Goal: Information Seeking & Learning: Compare options

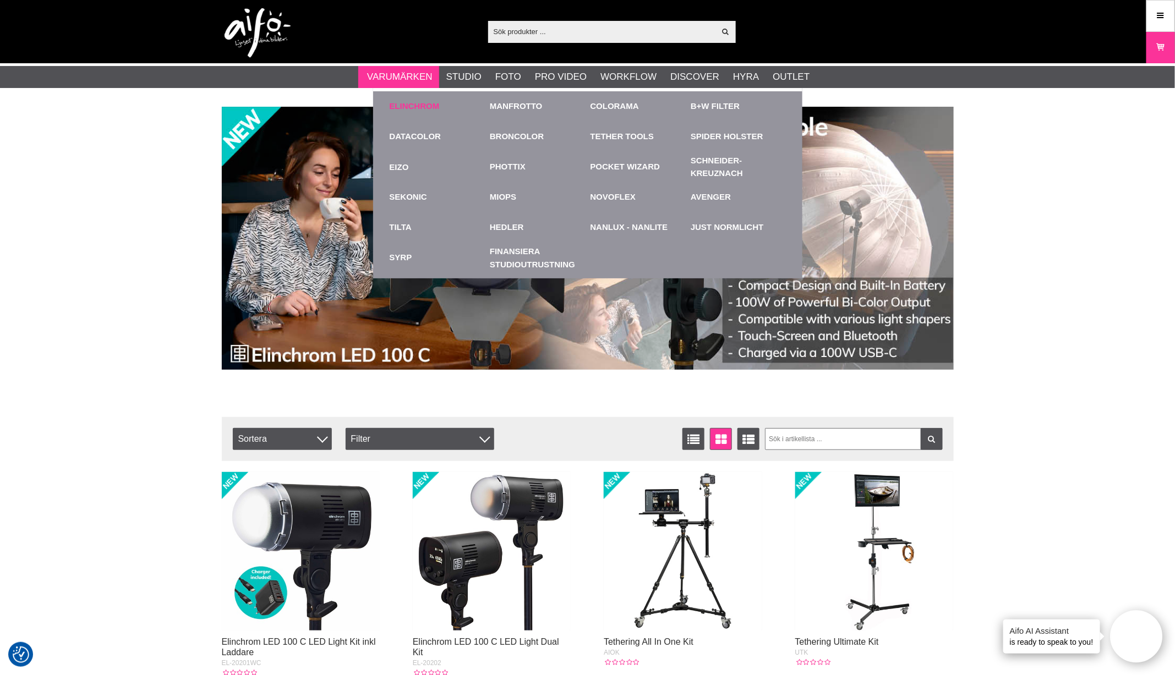
click at [399, 105] on link "Elinchrom" at bounding box center [415, 106] width 50 height 13
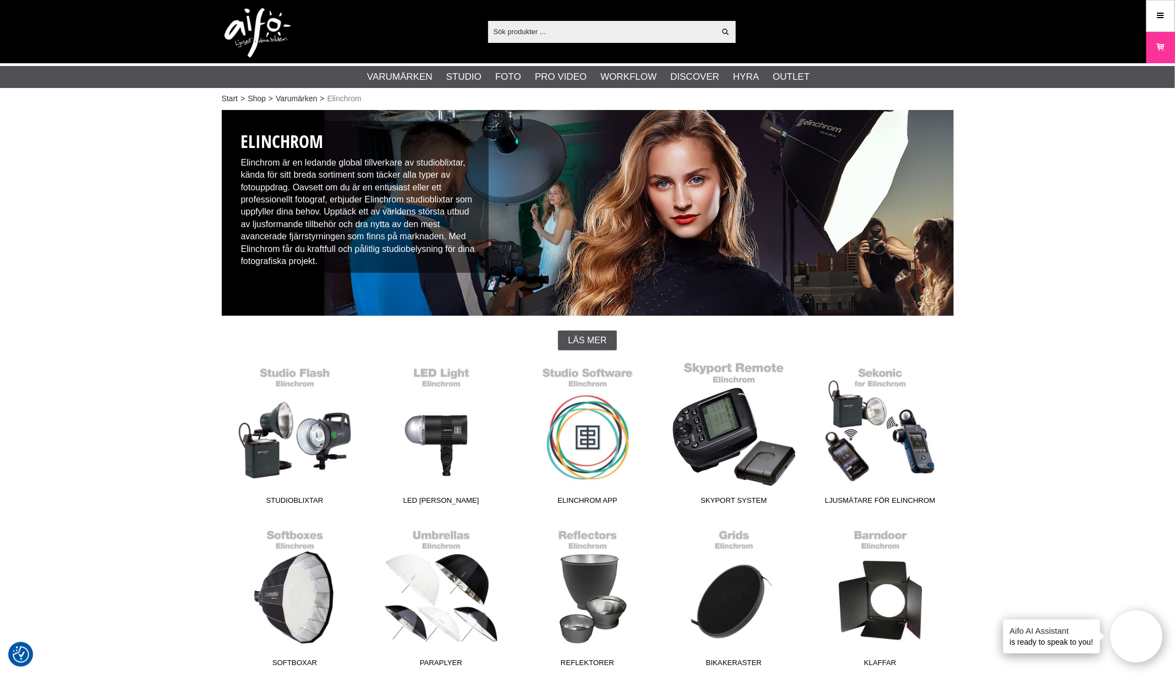
click at [722, 430] on link "Skyport System" at bounding box center [734, 436] width 146 height 149
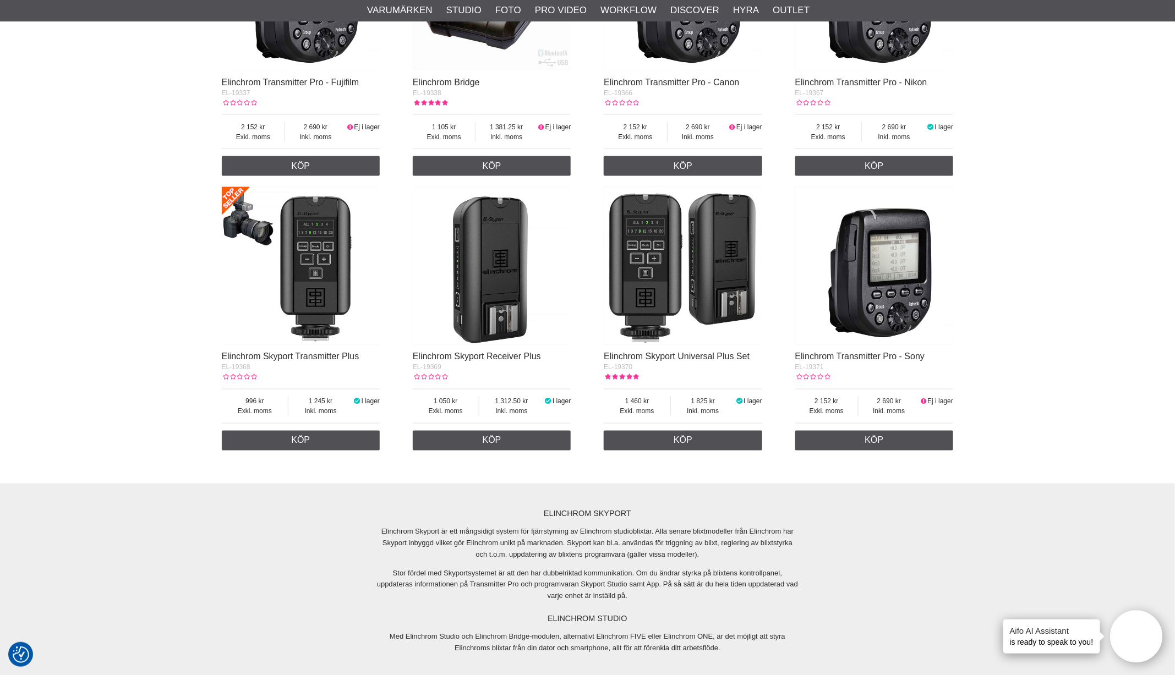
scroll to position [856, 0]
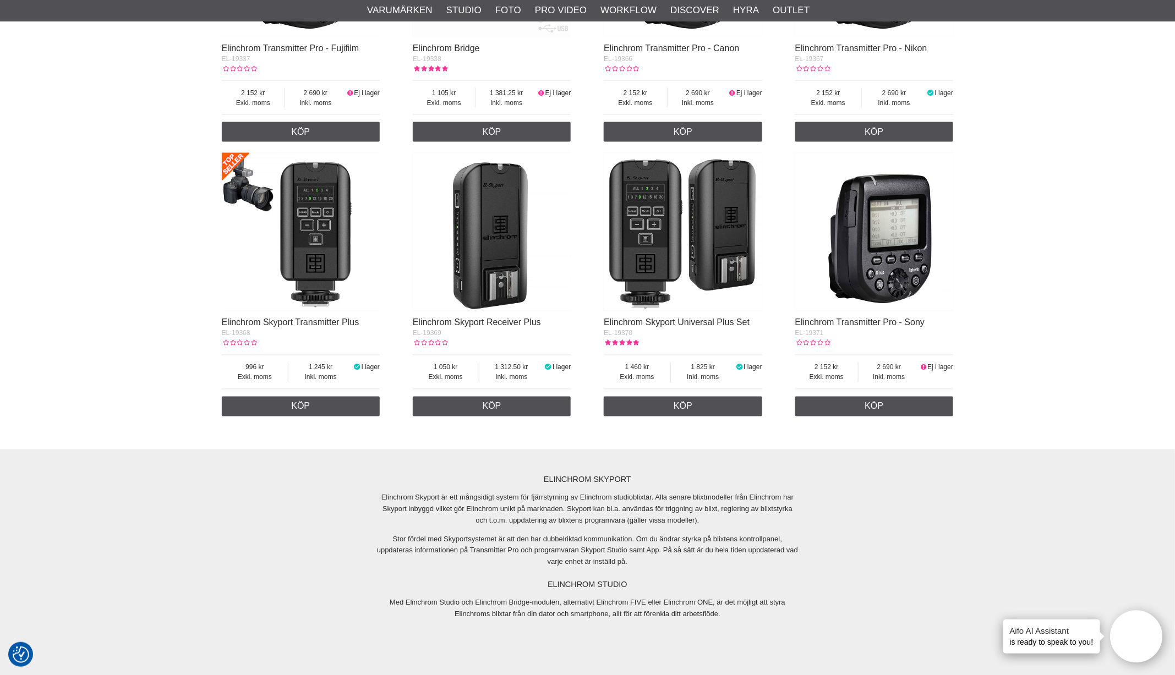
click at [652, 271] on img at bounding box center [683, 232] width 159 height 159
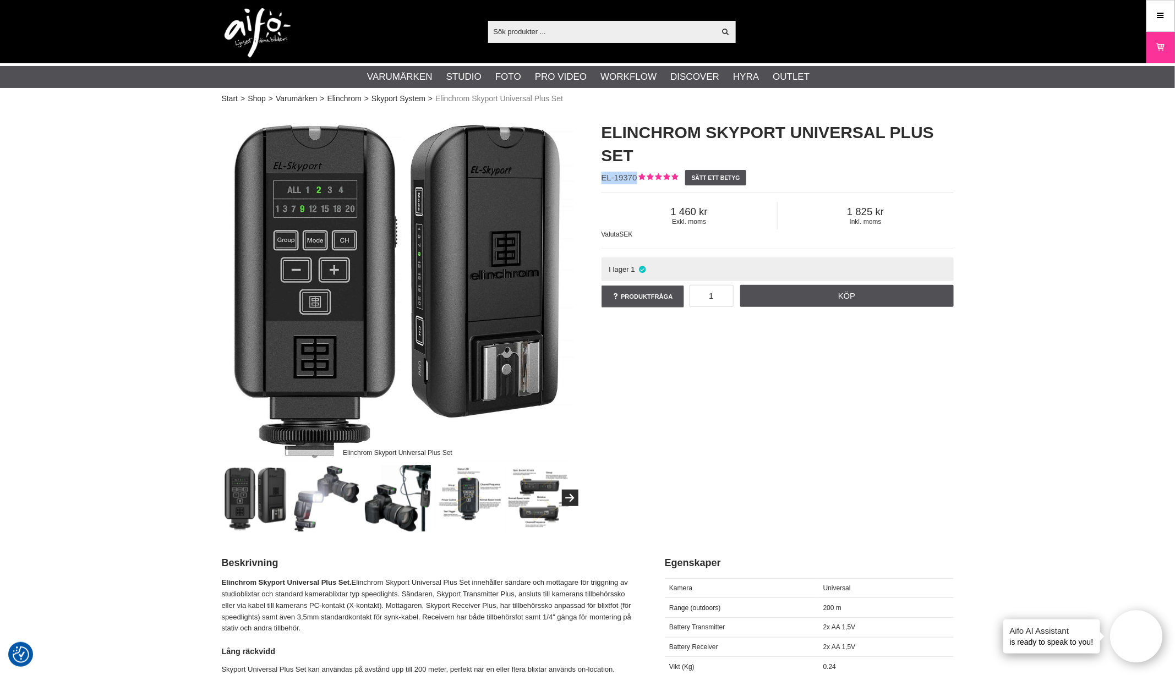
drag, startPoint x: 636, startPoint y: 177, endPoint x: 592, endPoint y: 178, distance: 44.1
click at [592, 178] on div "Elinchrom Skyport Universal Plus Set EL-19370 Sätt ett betyg Exkl. moms 1 460 I…" at bounding box center [778, 215] width 380 height 211
copy span "EL-19370"
click at [396, 95] on link "Skyport System" at bounding box center [399, 99] width 54 height 12
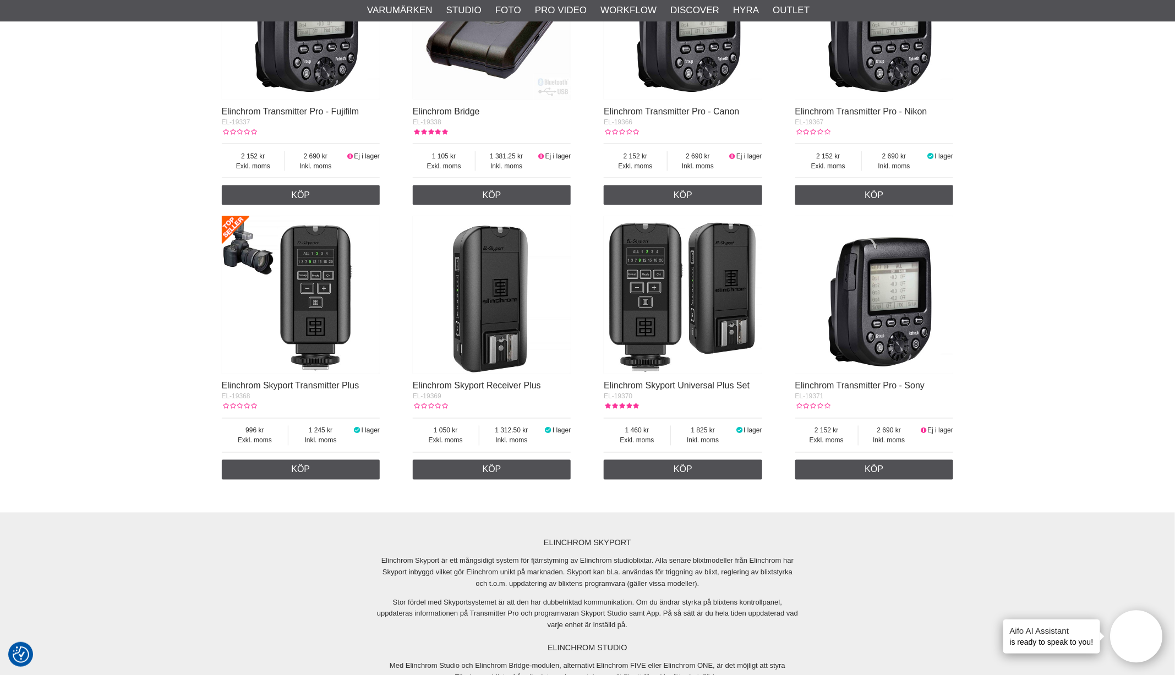
scroll to position [795, 0]
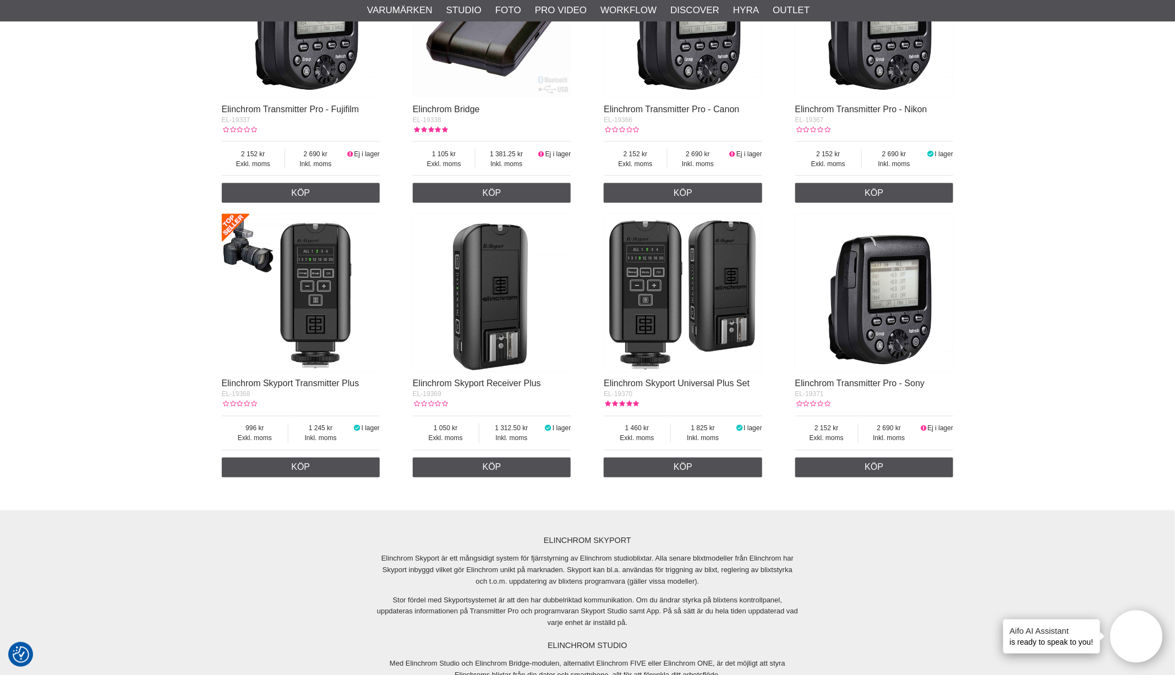
click at [309, 318] on img at bounding box center [301, 293] width 159 height 159
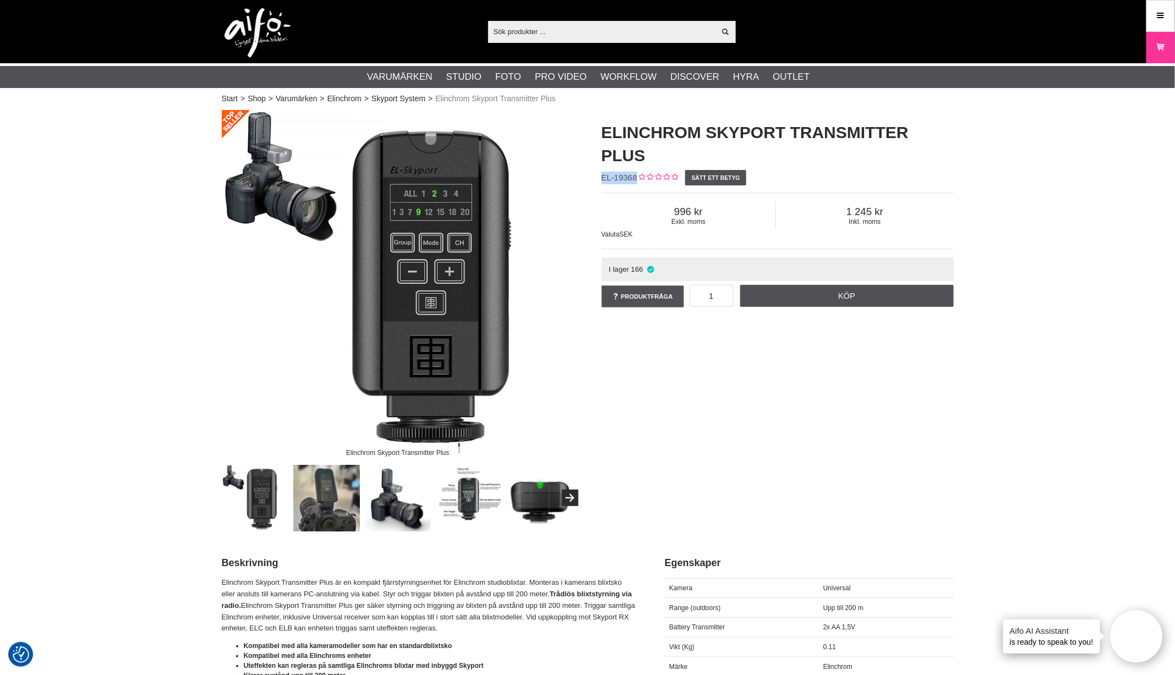
drag, startPoint x: 635, startPoint y: 175, endPoint x: 592, endPoint y: 178, distance: 43.6
click at [592, 178] on div "Elinchrom Skyport Transmitter Plus EL-19368 Sätt ett betyg Exkl. moms 996 Inkl.…" at bounding box center [778, 215] width 380 height 211
click at [476, 504] on img at bounding box center [468, 498] width 67 height 67
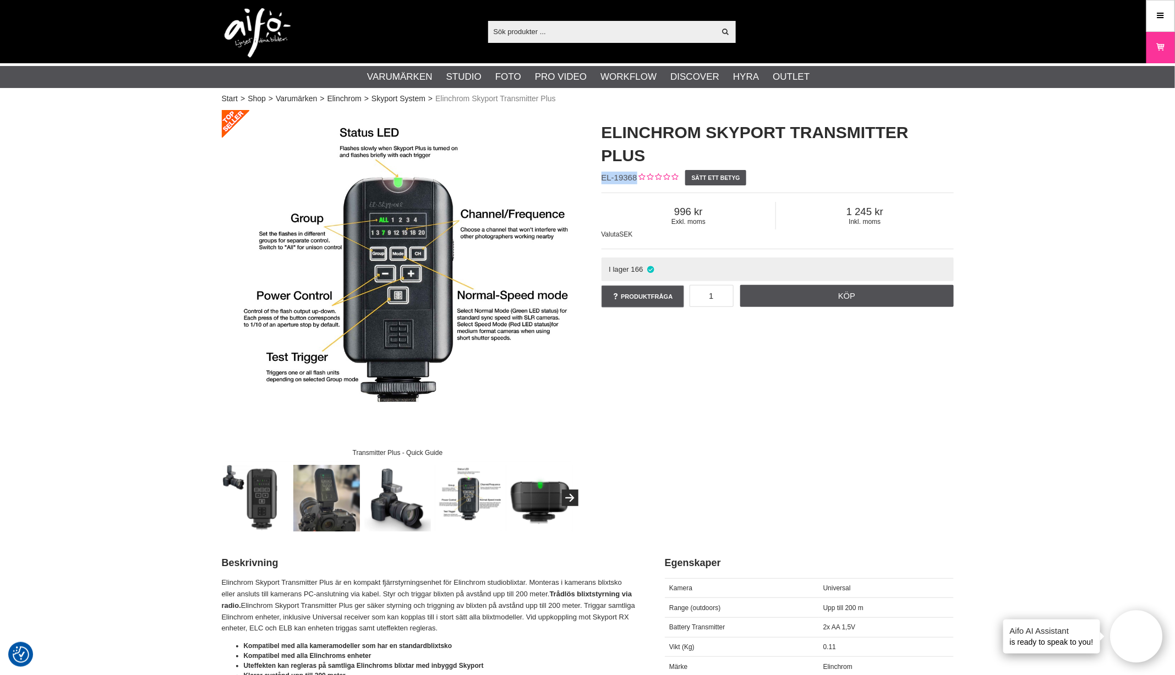
click at [258, 494] on img at bounding box center [255, 498] width 67 height 67
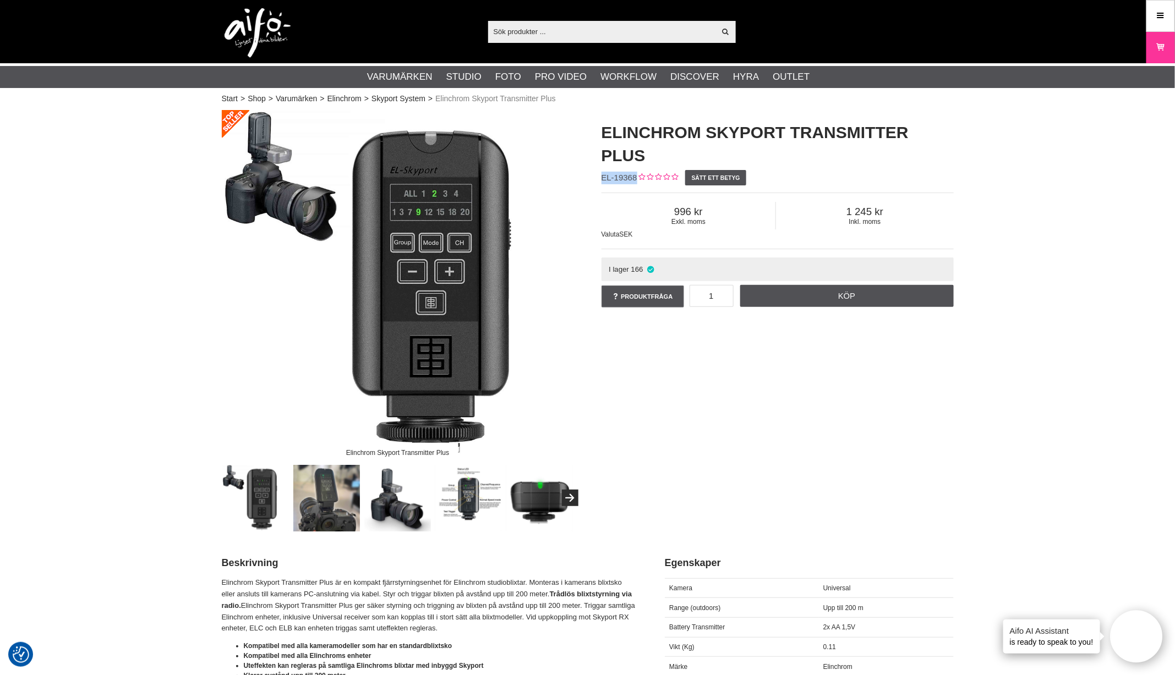
copy span "EL-19368"
